Goal: Task Accomplishment & Management: Manage account settings

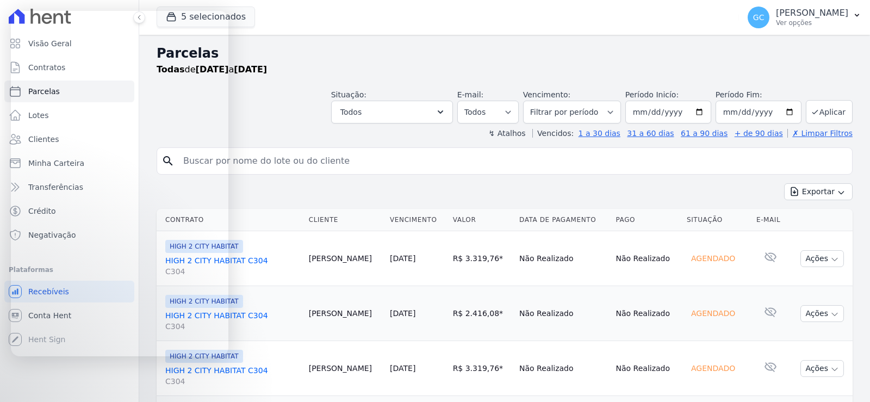
select select
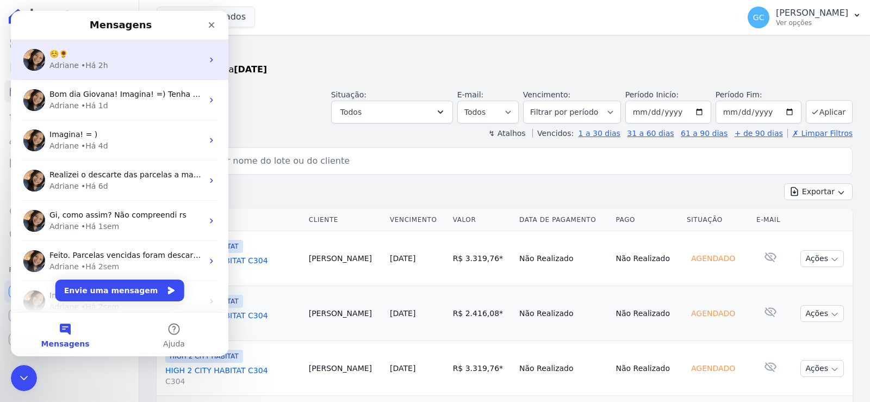
click at [136, 58] on div "☺️🌻" at bounding box center [125, 53] width 153 height 11
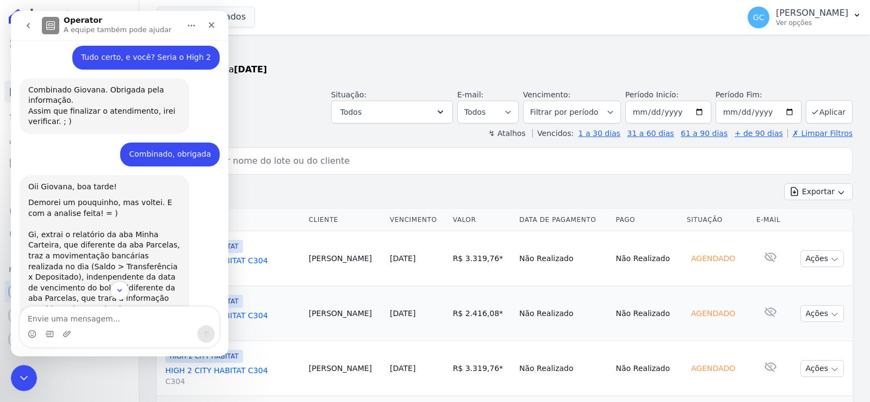
scroll to position [571, 0]
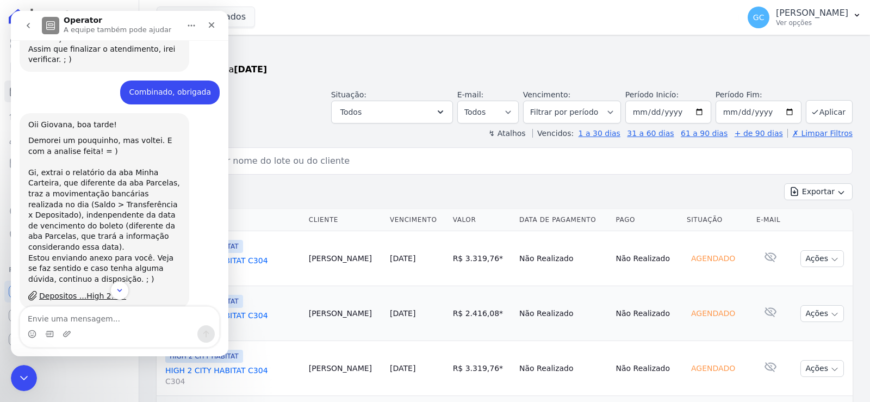
click at [285, 136] on div "↯ Atalhos Vencidos: 1 a 30 dias 31 a 60 dias 61 a 90 dias + de 90 dias ✗ Limpar…" at bounding box center [505, 133] width 696 height 11
click at [211, 28] on icon "Fechar" at bounding box center [211, 25] width 9 height 9
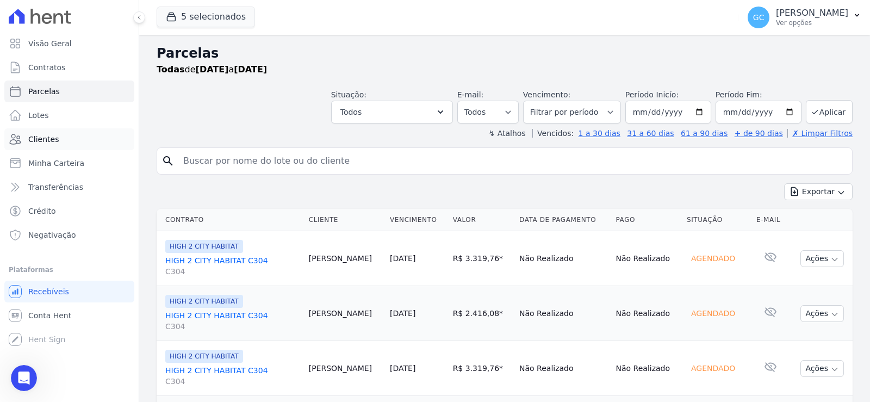
scroll to position [788, 0]
click at [84, 158] on link "Minha Carteira" at bounding box center [69, 163] width 130 height 22
click at [51, 161] on span "Minha Carteira" at bounding box center [56, 163] width 56 height 11
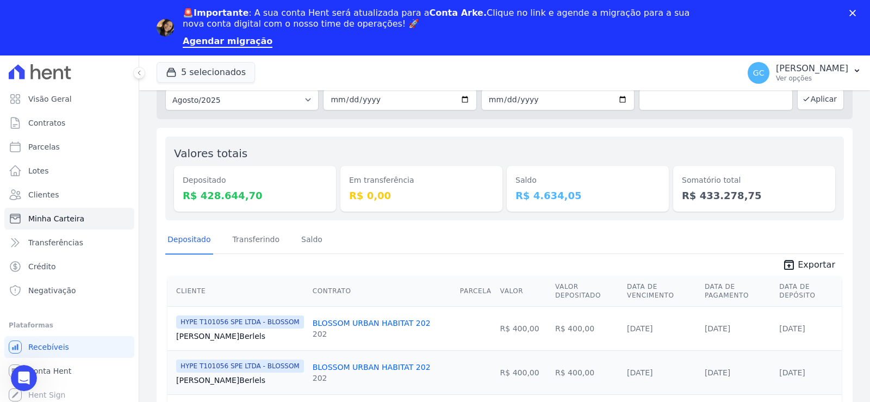
scroll to position [272, 0]
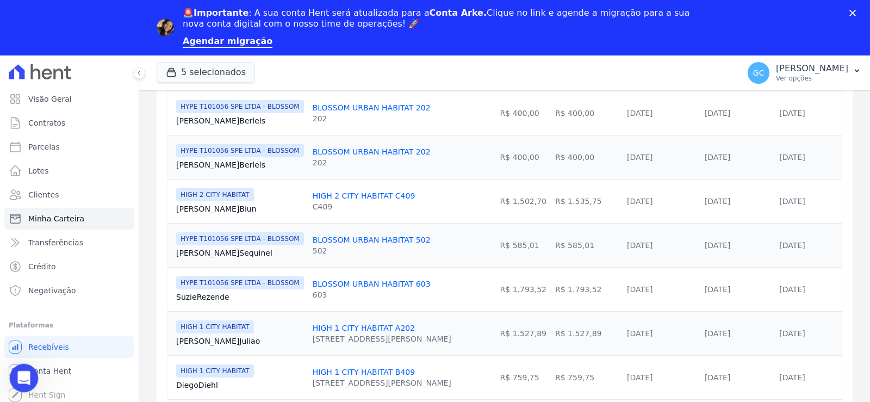
click at [9, 372] on div "Abertura do Messenger da Intercom" at bounding box center [22, 376] width 36 height 36
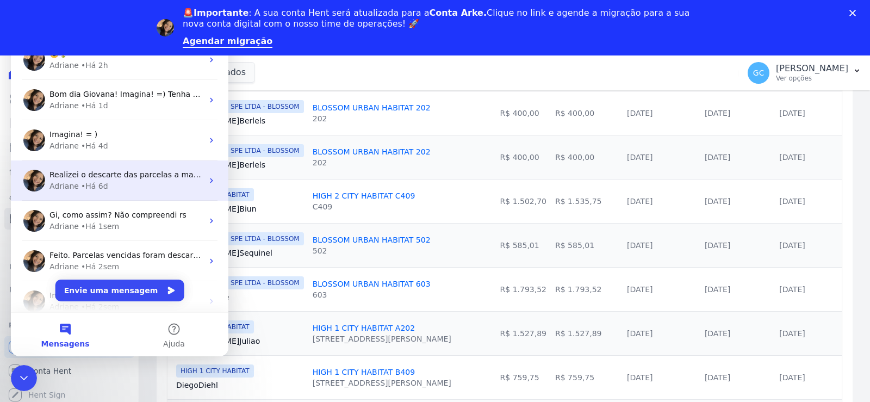
scroll to position [0, 0]
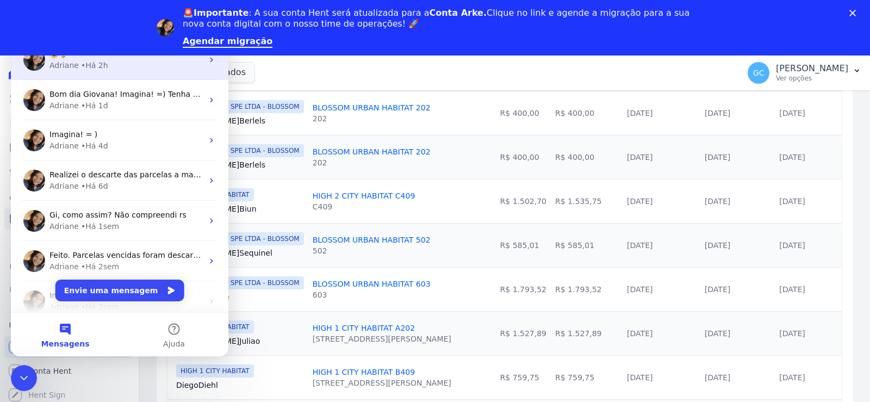
click at [141, 70] on div "Adriane • Há 2h" at bounding box center [125, 65] width 153 height 11
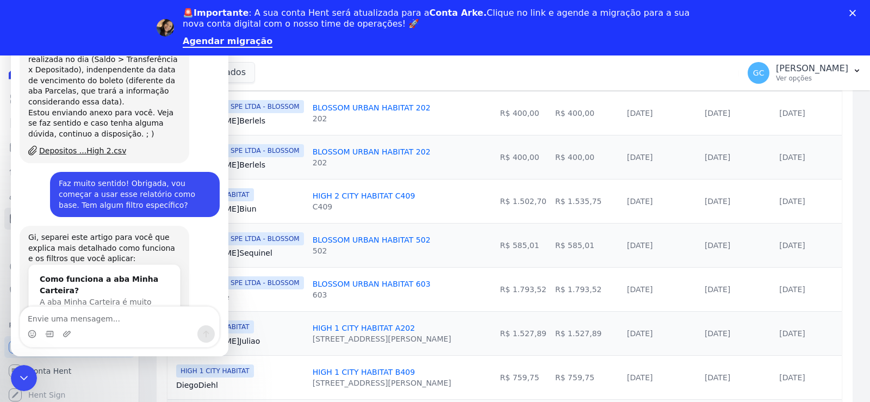
scroll to position [625, 0]
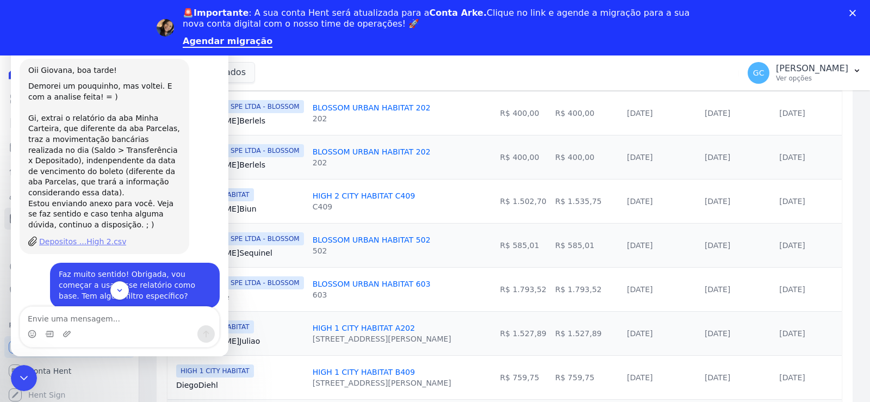
click at [102, 236] on div "Depositos ...High 2.csv" at bounding box center [82, 241] width 87 height 11
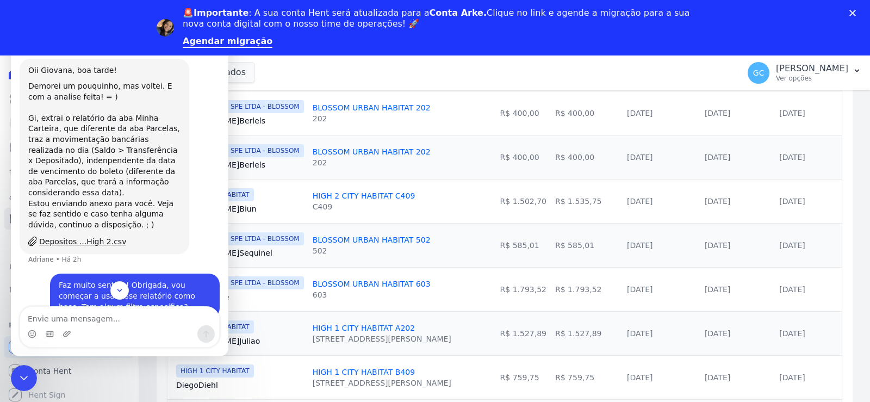
click at [426, 65] on div "5 selecionados HYPE EMPREENDIMENTOS IMOBILIARIOS SPE LTDA HIGH 1 CITY HABITAT H…" at bounding box center [446, 73] width 578 height 36
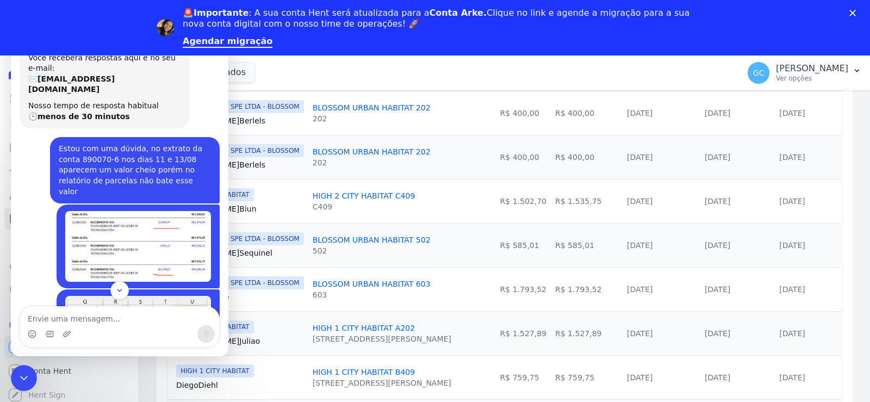
scroll to position [0, 0]
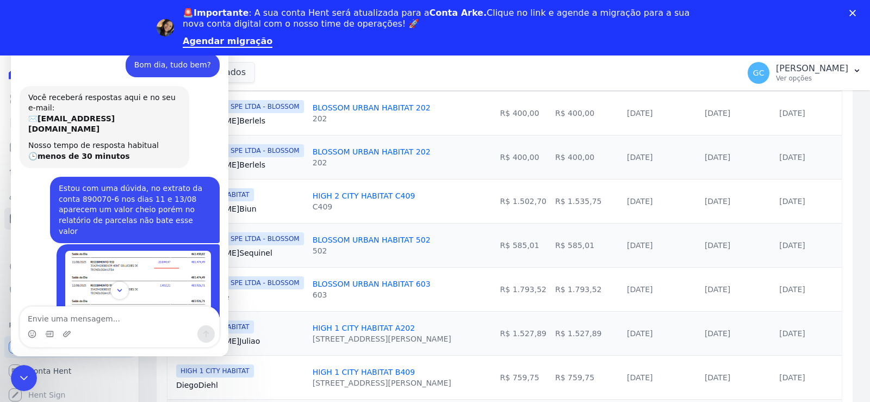
click at [849, 11] on div "🚨Importante : A sua conta Hent será atualizada para a Conta Arke. Clique no lin…" at bounding box center [435, 27] width 870 height 47
click at [854, 12] on polygon "Fechar" at bounding box center [852, 13] width 7 height 7
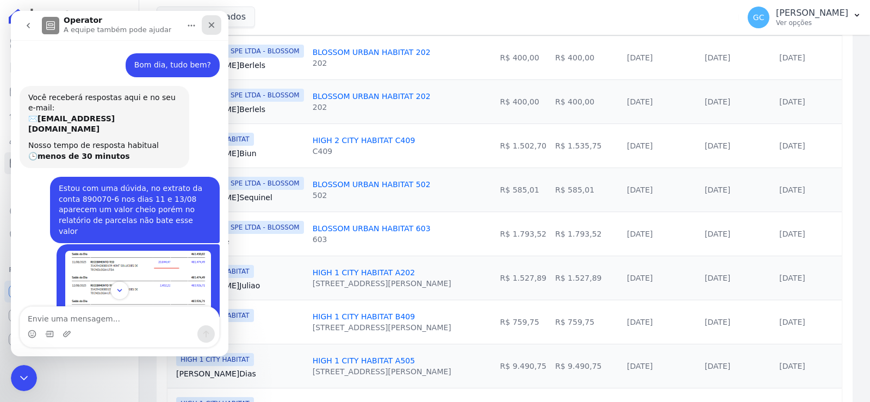
click at [209, 31] on div "Fechar" at bounding box center [212, 25] width 20 height 20
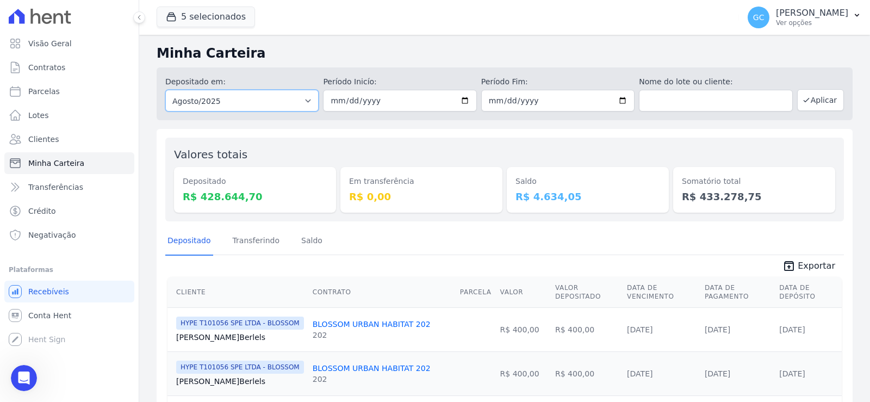
click at [247, 105] on select "Todos os meses Janeiro/2024 Fevereiro/2024 Março/2024 Abril/2024 Maio/2024 Junh…" at bounding box center [241, 101] width 153 height 22
click at [271, 52] on h2 "Minha Carteira" at bounding box center [505, 53] width 696 height 20
click at [826, 101] on button "Aplicar" at bounding box center [820, 100] width 47 height 22
click at [802, 267] on span "Exportar" at bounding box center [817, 265] width 38 height 13
